Goal: Information Seeking & Learning: Check status

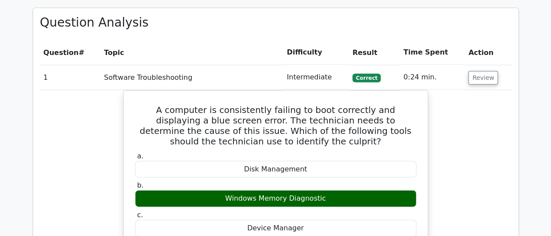
scroll to position [979, 0]
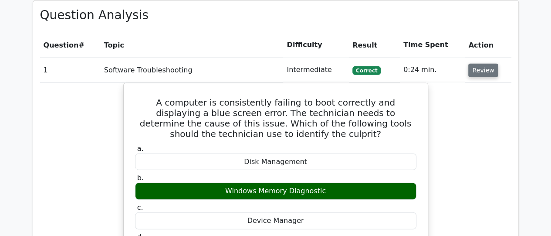
click at [484, 64] on button "Review" at bounding box center [483, 71] width 30 height 14
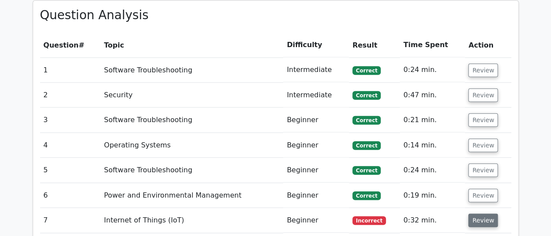
click at [484, 213] on button "Review" at bounding box center [483, 220] width 30 height 14
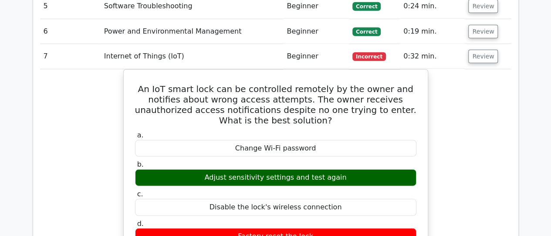
scroll to position [1153, 0]
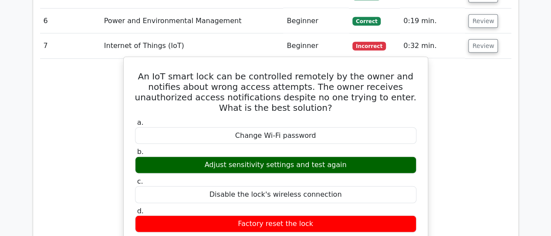
drag, startPoint x: 136, startPoint y: 53, endPoint x: 360, endPoint y: 129, distance: 236.6
click at [360, 129] on div "An IoT smart lock can be controlled remotely by the owner and notifies about wr…" at bounding box center [275, 216] width 297 height 310
copy div "An IoT smart lock can be controlled remotely by the owner and notifies about wr…"
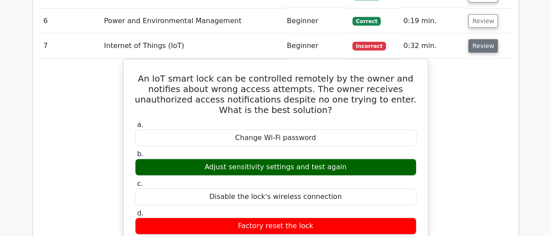
click at [485, 39] on button "Review" at bounding box center [483, 46] width 30 height 14
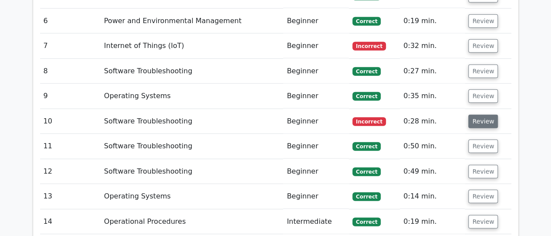
click at [487, 115] on button "Review" at bounding box center [483, 122] width 30 height 14
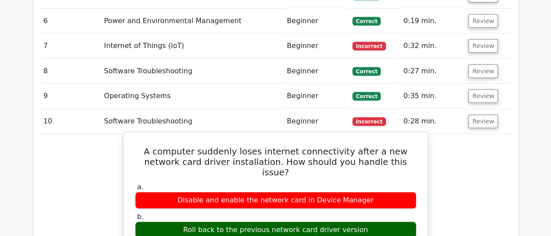
drag, startPoint x: 139, startPoint y: 125, endPoint x: 364, endPoint y: 192, distance: 234.6
copy div "A computer suddenly loses internet connectivity after a new network card driver…"
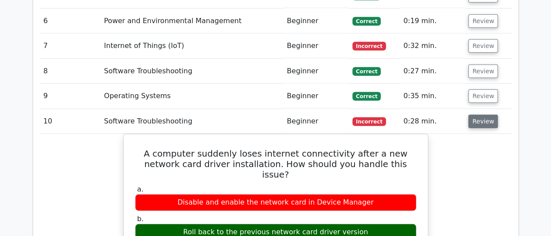
click at [478, 115] on button "Review" at bounding box center [483, 122] width 30 height 14
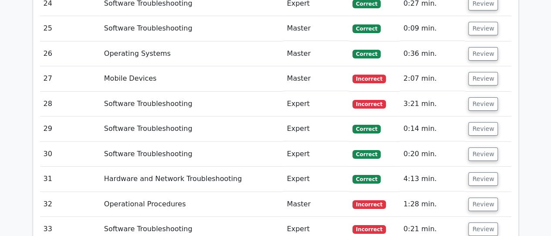
scroll to position [1641, 0]
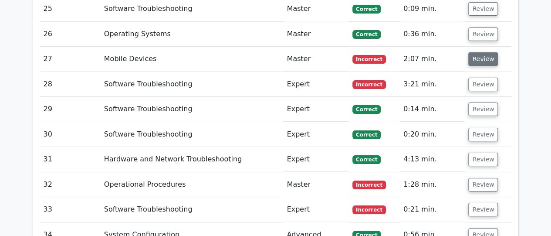
click at [483, 52] on button "Review" at bounding box center [483, 59] width 30 height 14
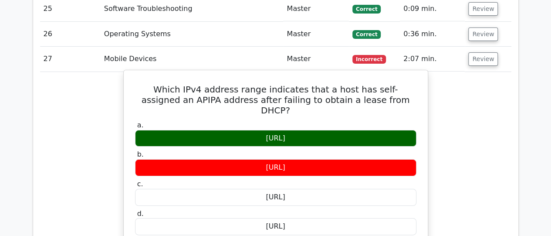
drag, startPoint x: 143, startPoint y: 59, endPoint x: 301, endPoint y: 97, distance: 162.2
copy div "Which IPv4 address range indicates that a host has self-assigned an APIPA addre…"
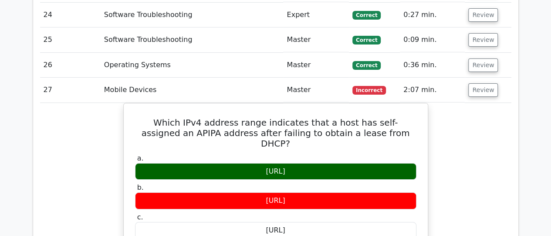
scroll to position [1600, 0]
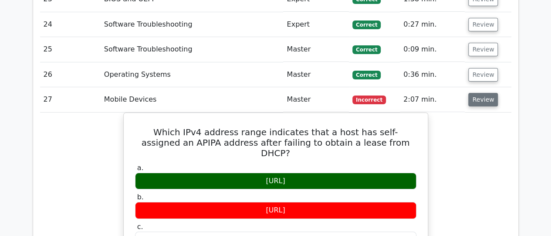
click at [487, 93] on button "Review" at bounding box center [483, 100] width 30 height 14
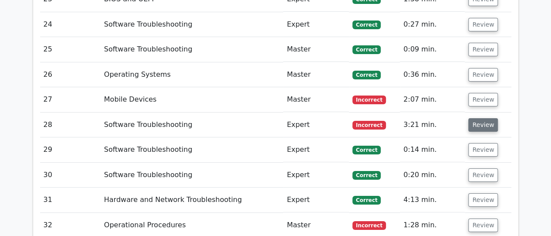
click at [482, 118] on button "Review" at bounding box center [483, 125] width 30 height 14
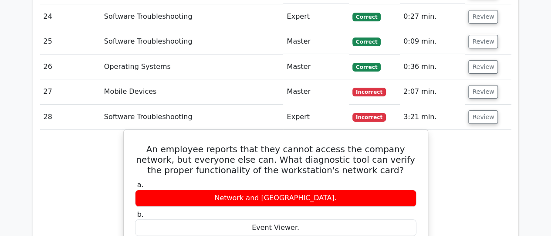
scroll to position [1618, 0]
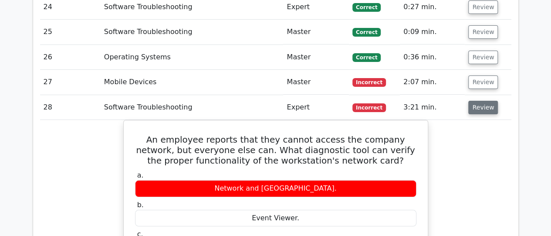
click at [489, 101] on button "Review" at bounding box center [483, 108] width 30 height 14
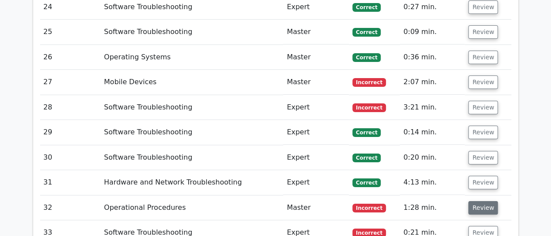
click at [483, 201] on button "Review" at bounding box center [483, 208] width 30 height 14
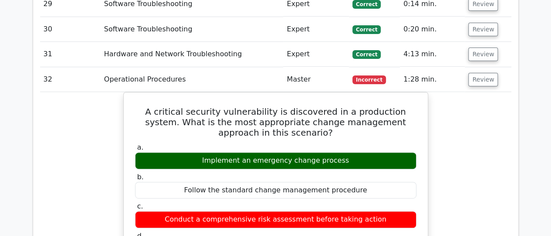
scroll to position [1757, 0]
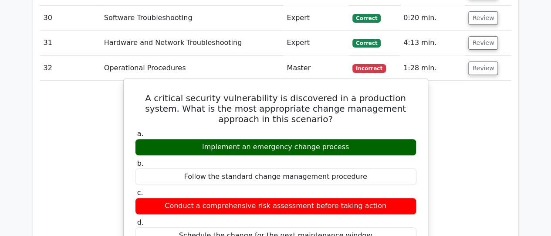
drag, startPoint x: 142, startPoint y: 68, endPoint x: 354, endPoint y: 122, distance: 219.2
copy div "A critical security vulnerability is discovered in a production system. What is…"
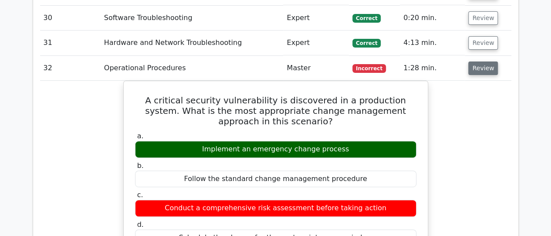
click at [479, 61] on button "Review" at bounding box center [483, 68] width 30 height 14
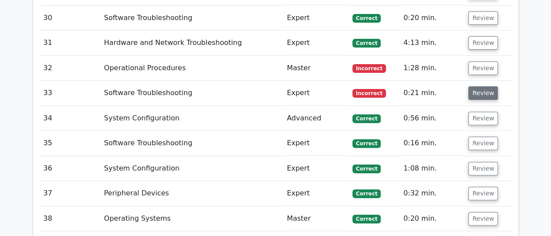
click at [480, 86] on button "Review" at bounding box center [483, 93] width 30 height 14
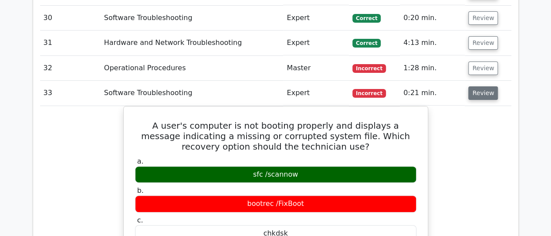
click at [472, 86] on button "Review" at bounding box center [483, 93] width 30 height 14
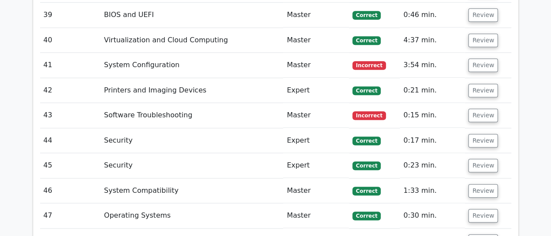
scroll to position [1995, 0]
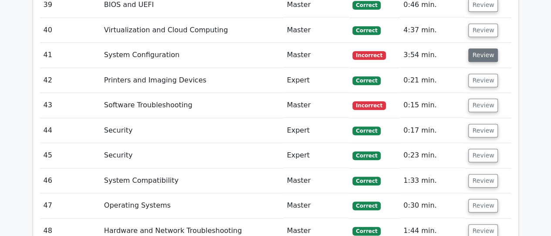
click at [475, 48] on button "Review" at bounding box center [483, 55] width 30 height 14
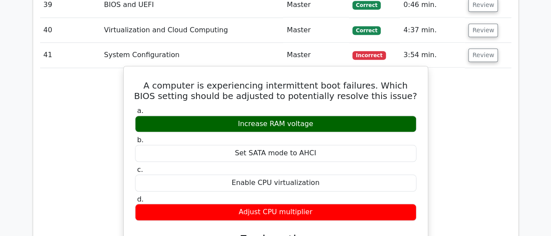
drag, startPoint x: 145, startPoint y: 52, endPoint x: 313, endPoint y: 95, distance: 173.3
copy div "A computer is experiencing intermittent boot failures. Which BIOS setting shoul…"
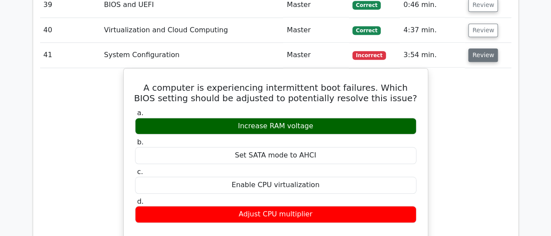
click at [485, 48] on button "Review" at bounding box center [483, 55] width 30 height 14
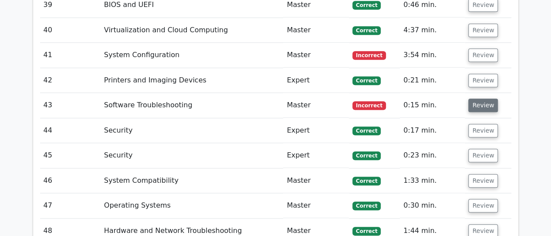
click at [481, 98] on button "Review" at bounding box center [483, 105] width 30 height 14
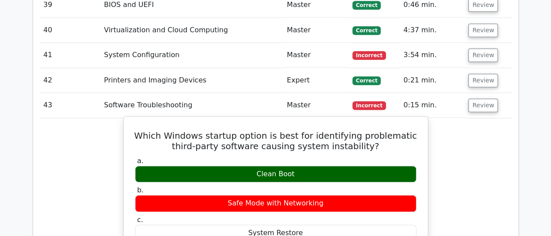
drag, startPoint x: 145, startPoint y: 99, endPoint x: 295, endPoint y: 137, distance: 155.4
copy div "Which Windows startup option is best for identifying problematic third-party so…"
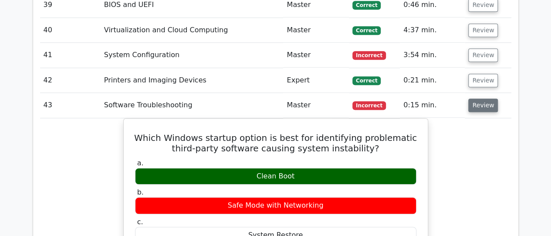
click at [479, 98] on button "Review" at bounding box center [483, 105] width 30 height 14
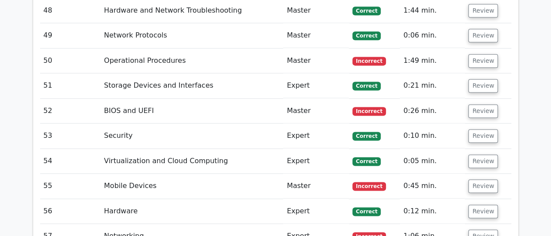
scroll to position [2222, 0]
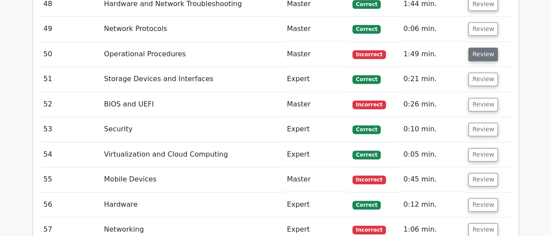
click at [477, 47] on button "Review" at bounding box center [483, 54] width 30 height 14
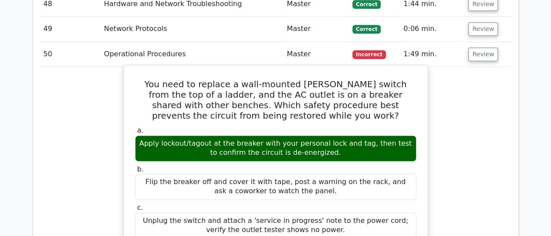
drag, startPoint x: 148, startPoint y: 47, endPoint x: 368, endPoint y: 122, distance: 231.7
copy div "You need to replace a wall-mounted [PERSON_NAME] switch from the top of a ladde…"
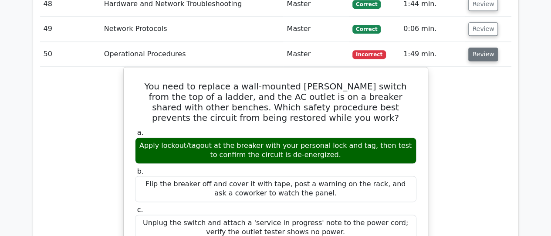
click at [484, 47] on button "Review" at bounding box center [483, 54] width 30 height 14
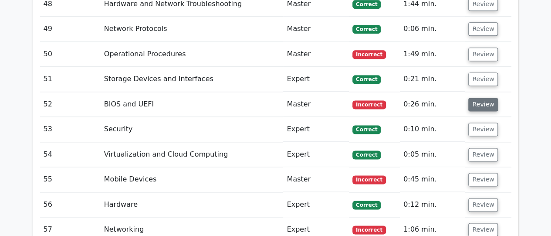
click at [480, 98] on button "Review" at bounding box center [483, 105] width 30 height 14
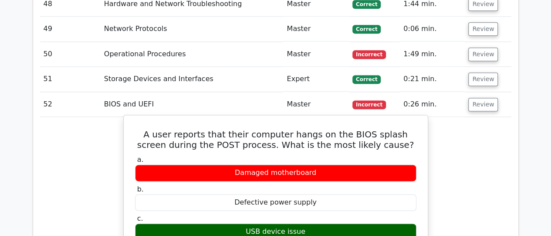
drag, startPoint x: 143, startPoint y: 98, endPoint x: 325, endPoint y: 198, distance: 207.9
copy div "A user reports that their computer hangs on the BIOS splash screen during the P…"
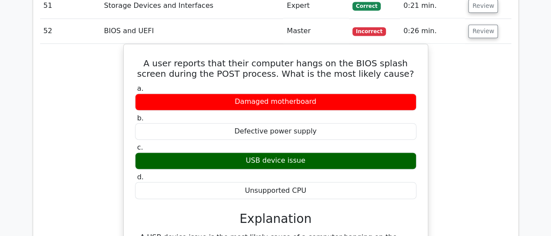
scroll to position [2287, 0]
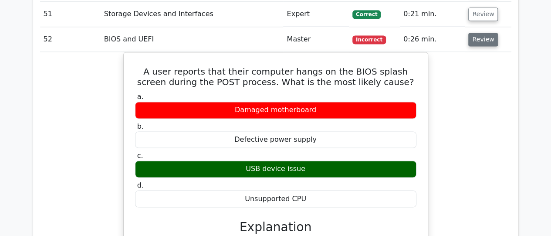
click at [484, 33] on button "Review" at bounding box center [483, 40] width 30 height 14
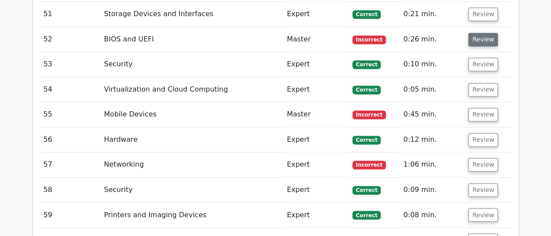
click at [473, 33] on button "Review" at bounding box center [483, 40] width 30 height 14
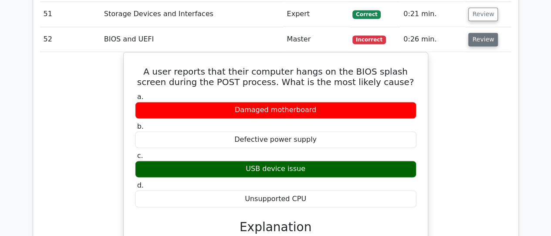
click at [473, 33] on button "Review" at bounding box center [483, 40] width 30 height 14
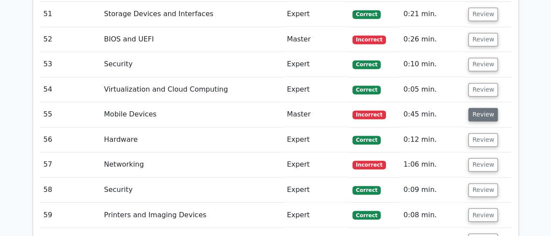
click at [479, 108] on button "Review" at bounding box center [483, 115] width 30 height 14
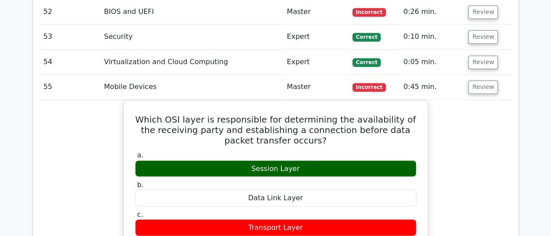
scroll to position [2311, 0]
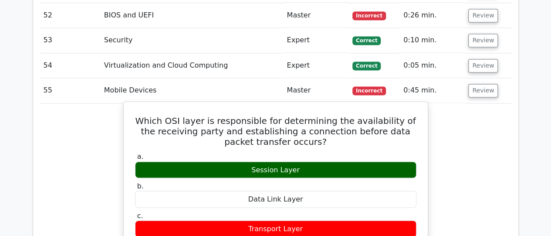
drag, startPoint x: 143, startPoint y: 84, endPoint x: 309, endPoint y: 132, distance: 172.8
copy div "Which OSI layer is responsible for determining the availability of the receivin…"
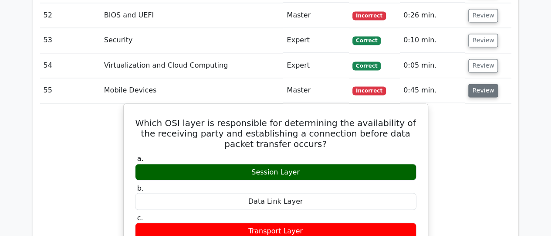
click at [474, 84] on button "Review" at bounding box center [483, 91] width 30 height 14
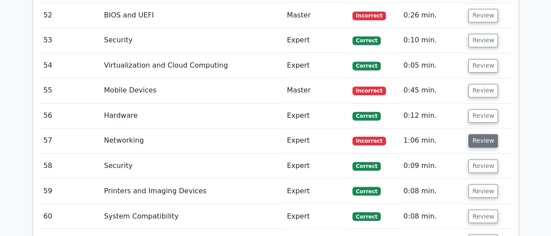
click at [477, 134] on button "Review" at bounding box center [483, 141] width 30 height 14
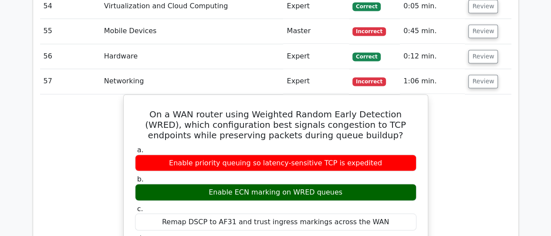
scroll to position [2356, 0]
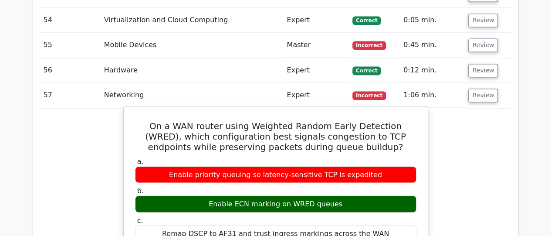
drag, startPoint x: 143, startPoint y: 91, endPoint x: 359, endPoint y: 175, distance: 231.3
copy div "On a WAN router using Weighted Random Early Detection (WRED), which configurati…"
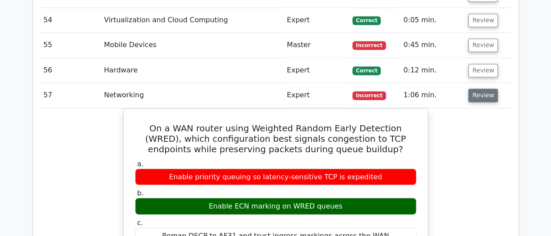
click at [486, 88] on button "Review" at bounding box center [483, 95] width 30 height 14
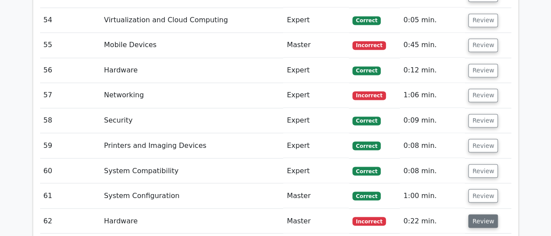
click at [477, 214] on button "Review" at bounding box center [483, 221] width 30 height 14
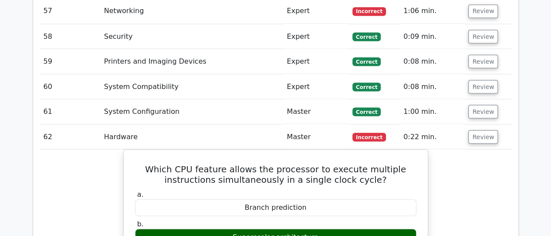
scroll to position [2443, 0]
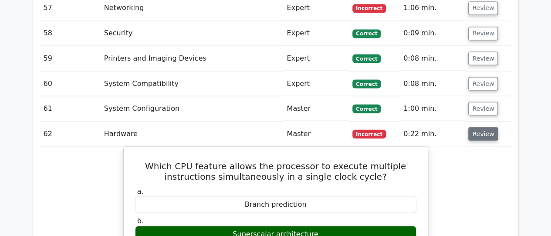
click at [482, 127] on button "Review" at bounding box center [483, 134] width 30 height 14
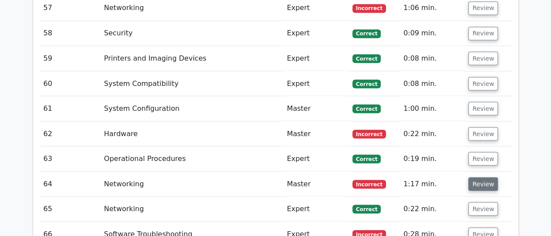
click at [488, 177] on button "Review" at bounding box center [483, 184] width 30 height 14
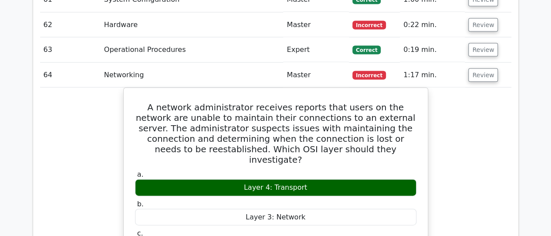
scroll to position [2560, 0]
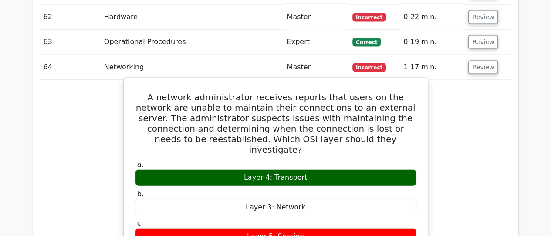
drag, startPoint x: 135, startPoint y: 58, endPoint x: 311, endPoint y: 128, distance: 189.3
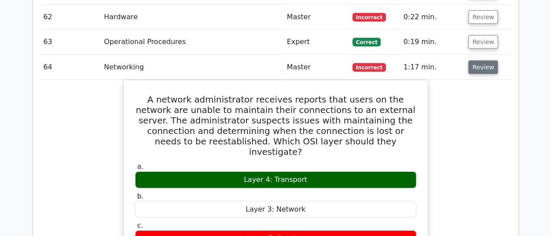
click at [477, 61] on button "Review" at bounding box center [483, 68] width 30 height 14
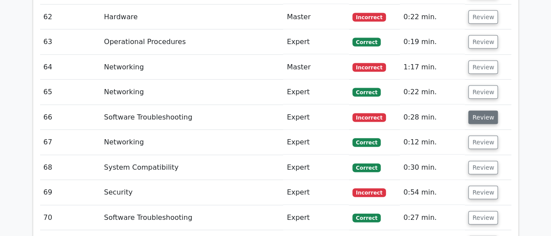
click at [477, 111] on button "Review" at bounding box center [483, 118] width 30 height 14
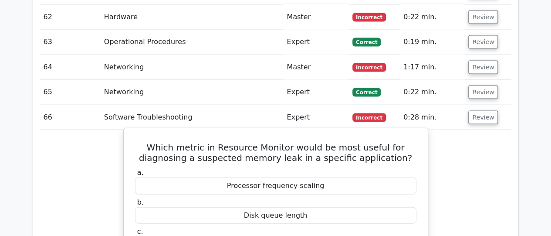
drag, startPoint x: 134, startPoint y: 106, endPoint x: 327, endPoint y: 207, distance: 217.7
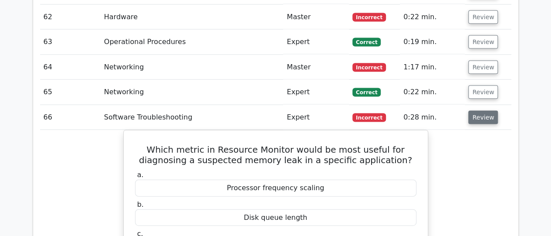
click at [478, 111] on button "Review" at bounding box center [483, 118] width 30 height 14
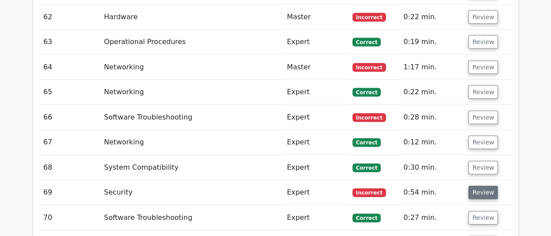
click at [477, 186] on button "Review" at bounding box center [483, 193] width 30 height 14
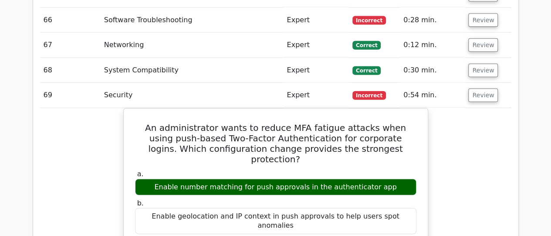
scroll to position [2664, 0]
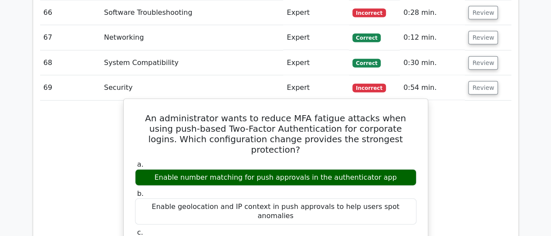
drag, startPoint x: 145, startPoint y: 79, endPoint x: 388, endPoint y: 126, distance: 247.2
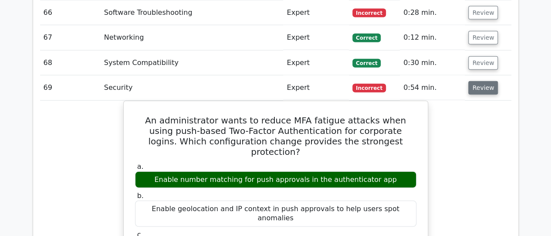
click at [479, 81] on button "Review" at bounding box center [483, 88] width 30 height 14
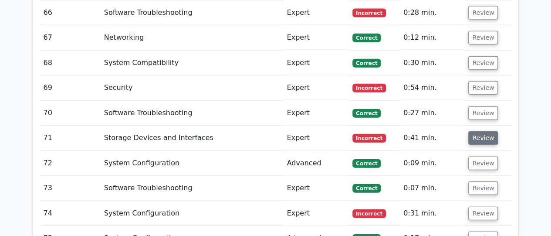
click at [480, 131] on button "Review" at bounding box center [483, 138] width 30 height 14
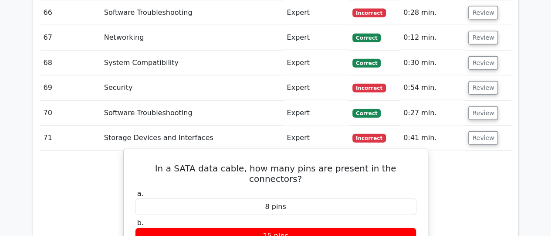
drag, startPoint x: 142, startPoint y: 128, endPoint x: 313, endPoint y: 217, distance: 192.5
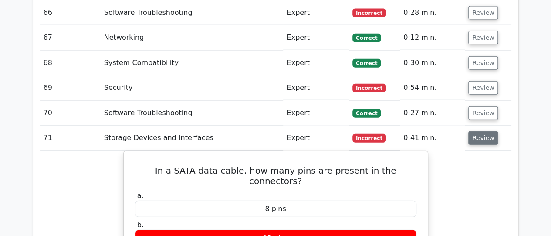
click at [484, 131] on button "Review" at bounding box center [483, 138] width 30 height 14
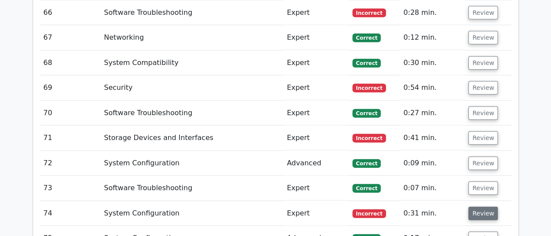
click at [485, 207] on button "Review" at bounding box center [483, 214] width 30 height 14
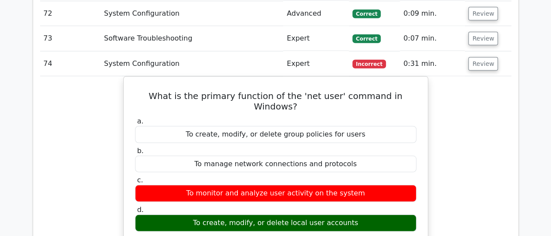
scroll to position [2821, 0]
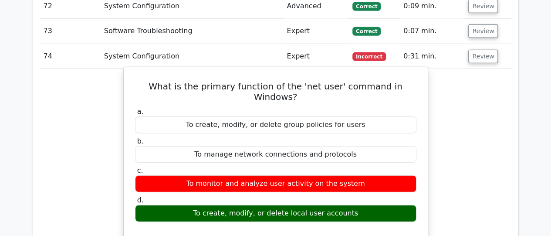
drag, startPoint x: 139, startPoint y: 45, endPoint x: 388, endPoint y: 159, distance: 273.5
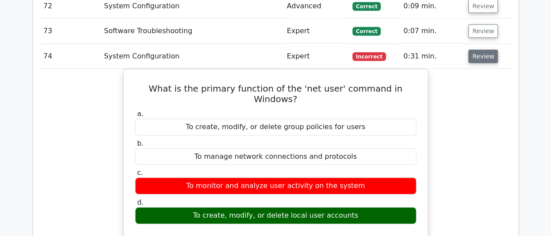
click at [475, 50] on button "Review" at bounding box center [483, 57] width 30 height 14
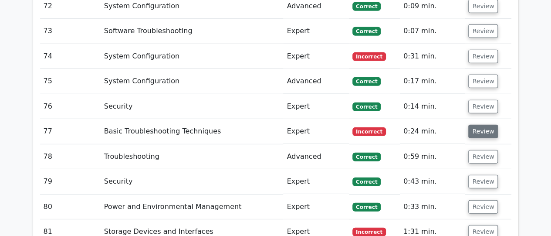
click at [475, 125] on button "Review" at bounding box center [483, 132] width 30 height 14
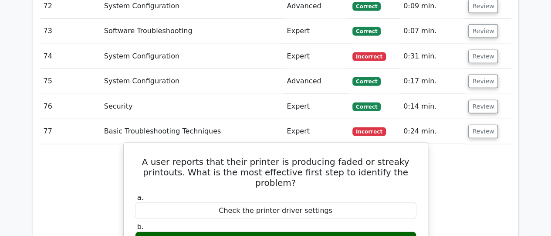
drag, startPoint x: 133, startPoint y: 122, endPoint x: 340, endPoint y: 185, distance: 216.0
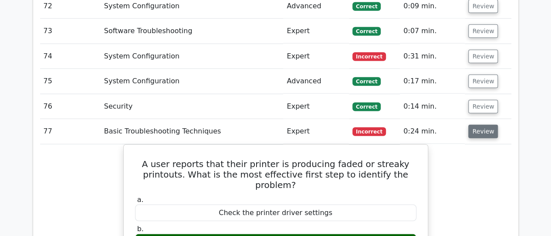
click at [484, 125] on button "Review" at bounding box center [483, 132] width 30 height 14
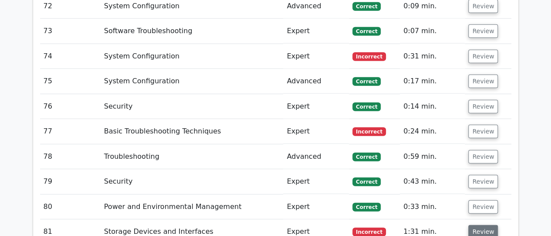
click at [486, 225] on button "Review" at bounding box center [483, 232] width 30 height 14
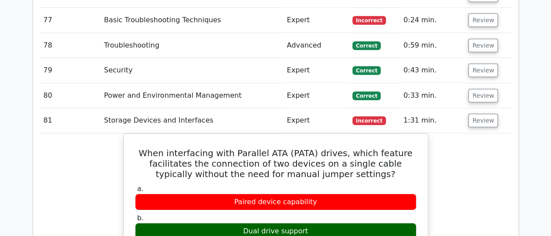
scroll to position [2943, 0]
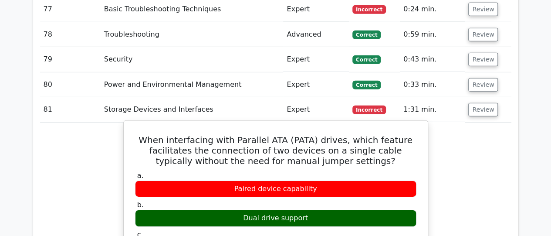
drag, startPoint x: 151, startPoint y: 97, endPoint x: 317, endPoint y: 172, distance: 182.5
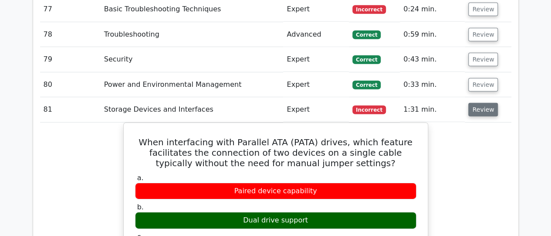
click at [477, 103] on button "Review" at bounding box center [483, 110] width 30 height 14
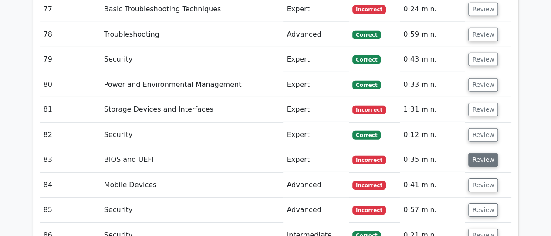
click at [485, 153] on button "Review" at bounding box center [483, 160] width 30 height 14
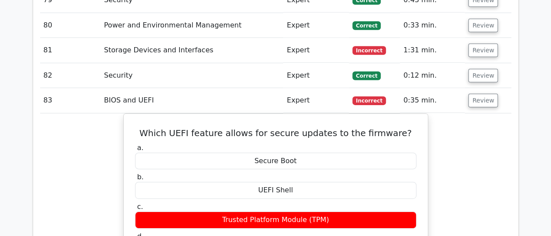
scroll to position [3013, 0]
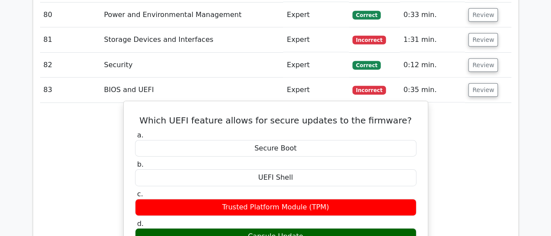
drag, startPoint x: 153, startPoint y: 78, endPoint x: 310, endPoint y: 193, distance: 194.5
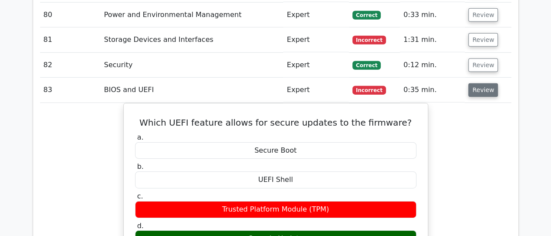
click at [476, 83] on button "Review" at bounding box center [483, 90] width 30 height 14
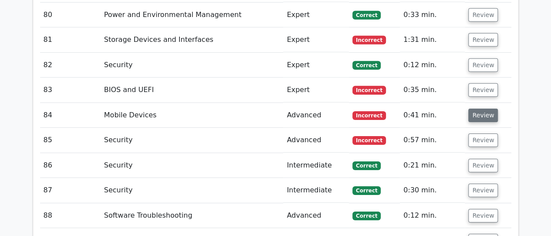
click at [477, 108] on button "Review" at bounding box center [483, 115] width 30 height 14
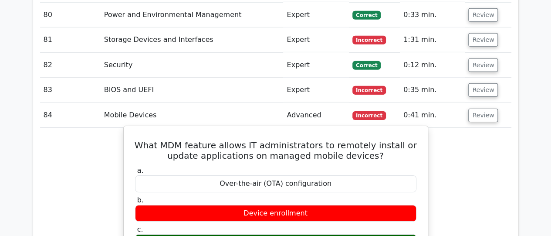
drag, startPoint x: 147, startPoint y: 102, endPoint x: 336, endPoint y: 200, distance: 213.0
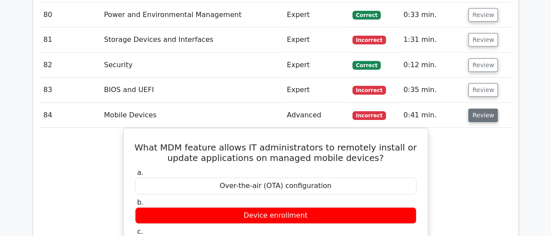
click at [480, 108] on button "Review" at bounding box center [483, 115] width 30 height 14
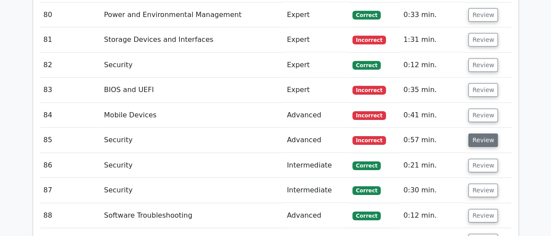
click at [480, 133] on button "Review" at bounding box center [483, 140] width 30 height 14
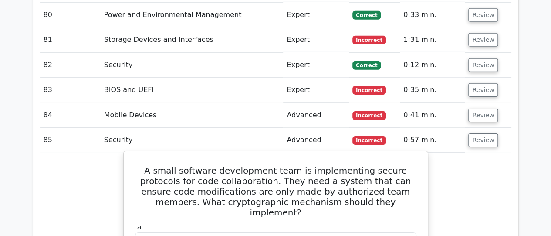
drag, startPoint x: 138, startPoint y: 125, endPoint x: 358, endPoint y: 218, distance: 239.5
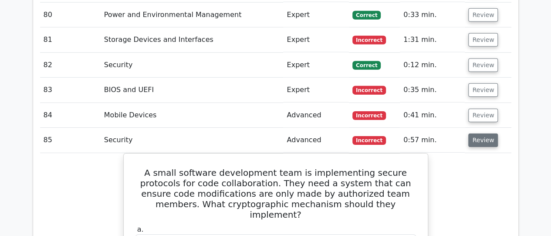
click at [480, 133] on button "Review" at bounding box center [483, 140] width 30 height 14
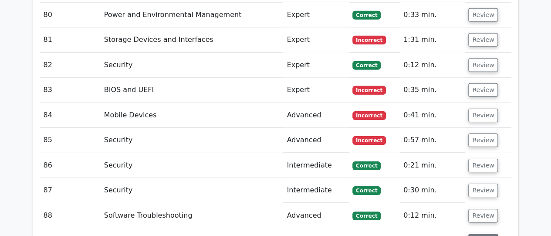
click at [477, 234] on button "Review" at bounding box center [483, 241] width 30 height 14
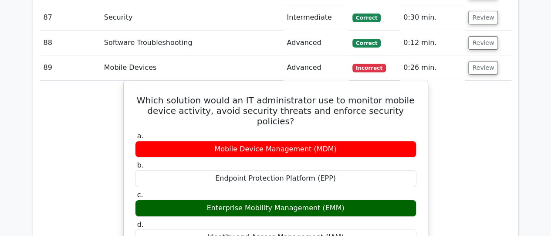
scroll to position [3175, 0]
